Goal: Ask a question

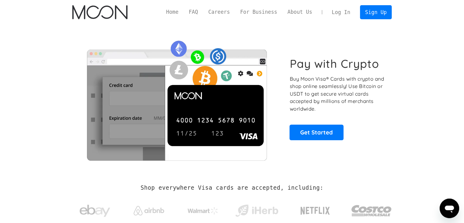
click at [347, 12] on link "Log In" at bounding box center [341, 11] width 29 height 13
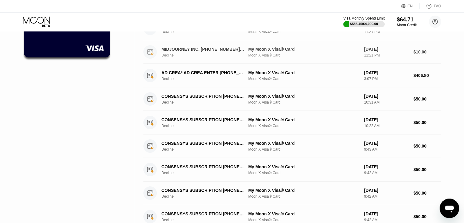
scroll to position [122, 0]
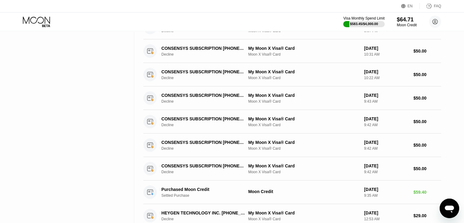
click at [446, 207] on icon "Open messaging window" at bounding box center [449, 208] width 9 height 7
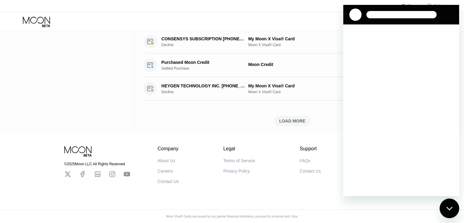
scroll to position [253, 0]
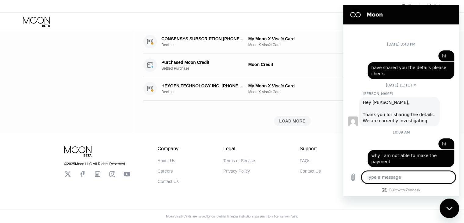
type textarea "x"
click at [415, 176] on textarea at bounding box center [409, 177] width 94 height 12
type textarea "H"
type textarea "x"
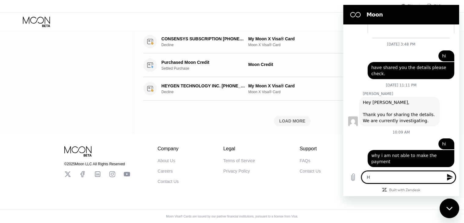
type textarea "He"
type textarea "x"
type textarea "Hel"
type textarea "x"
type textarea "Hell"
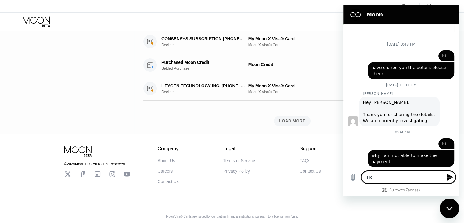
type textarea "x"
type textarea "Hello"
type textarea "x"
type textarea "Hello"
type textarea "x"
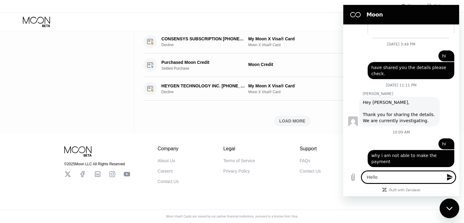
type textarea "Hello ?"
type textarea "x"
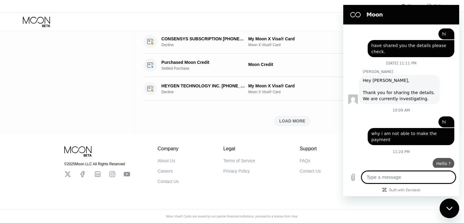
type textarea "x"
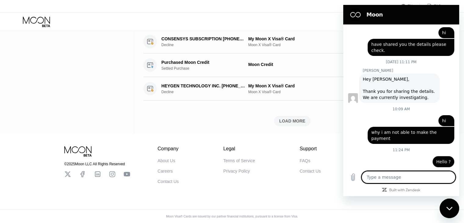
type textarea "a"
type textarea "x"
type textarea "ar"
type textarea "x"
type textarea "are"
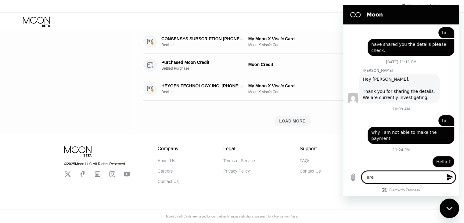
type textarea "x"
type textarea "are"
type textarea "x"
type textarea "are y"
type textarea "x"
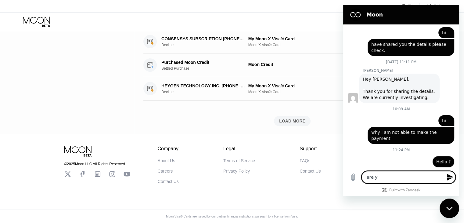
type textarea "are yi"
type textarea "x"
type textarea "are yiu"
type textarea "x"
type textarea "are yiu"
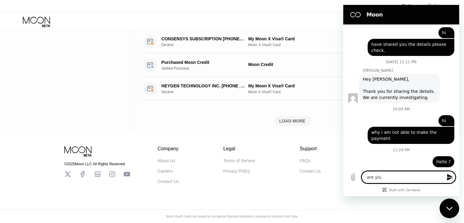
type textarea "x"
type textarea "are yiu"
type textarea "x"
type textarea "are yi"
type textarea "x"
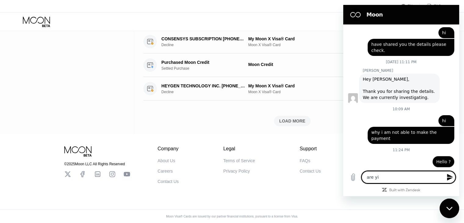
type textarea "are y"
type textarea "x"
type textarea "are yo"
type textarea "x"
type textarea "are you"
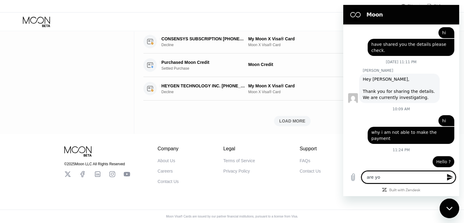
type textarea "x"
type textarea "are you"
type textarea "x"
type textarea "are you t"
type textarea "x"
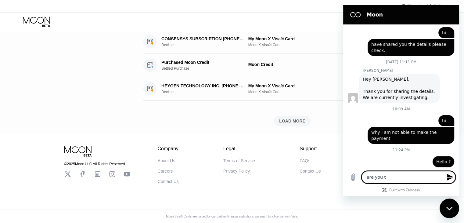
type textarea "are you th"
type textarea "x"
type textarea "are you the"
type textarea "x"
type textarea "are you ther"
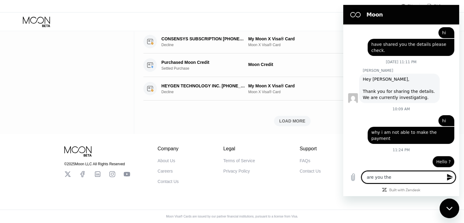
type textarea "x"
type textarea "are you there"
type textarea "x"
type textarea "are you there"
type textarea "x"
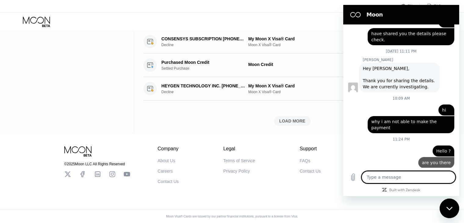
type textarea "x"
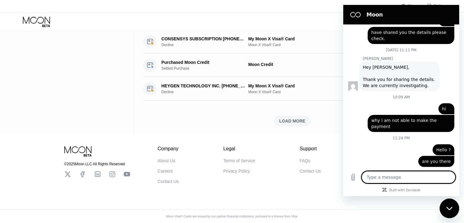
type textarea "n"
type textarea "x"
type textarea "ne"
type textarea "x"
type textarea "ned"
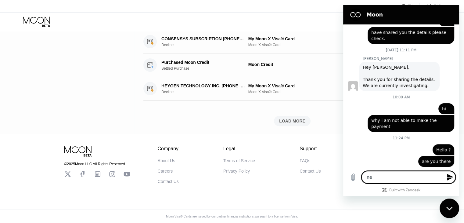
type textarea "x"
type textarea "ne"
type textarea "x"
type textarea "nee"
type textarea "x"
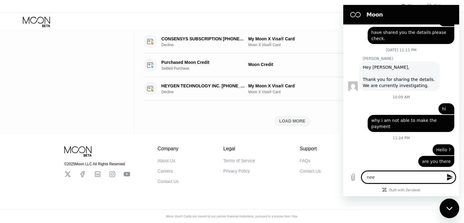
type textarea "need"
type textarea "x"
type textarea "need"
type textarea "x"
type textarea "need h"
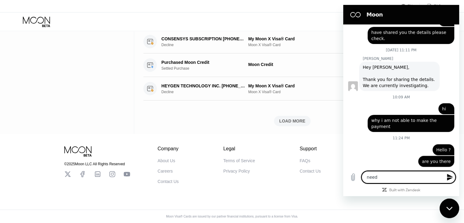
type textarea "x"
type textarea "need he"
type textarea "x"
type textarea "need h"
type textarea "x"
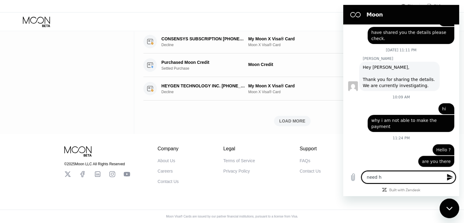
type textarea "need"
type textarea "x"
type textarea "need"
type textarea "x"
type textarea "nee"
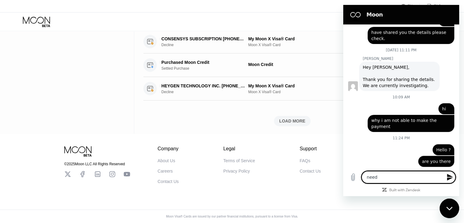
type textarea "x"
type textarea "ne"
type textarea "x"
type textarea "n"
type textarea "x"
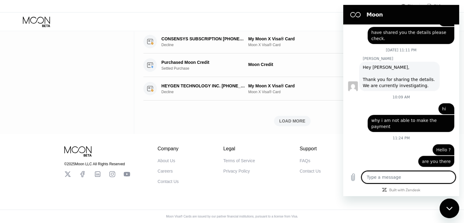
click at [403, 178] on textarea at bounding box center [409, 177] width 94 height 12
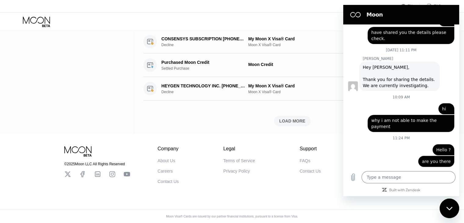
type textarea "x"
